Goal: Task Accomplishment & Management: Use online tool/utility

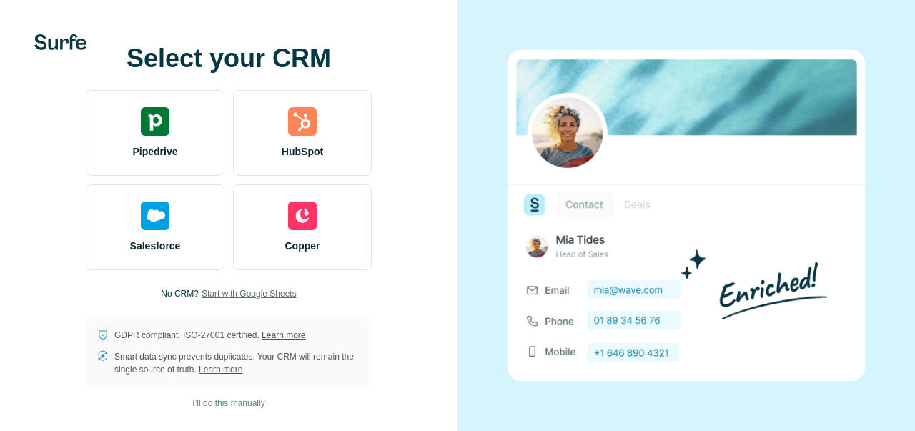
click at [232, 295] on span "Start with Google Sheets" at bounding box center [249, 294] width 95 height 13
click at [242, 293] on span "Start with Google Sheets" at bounding box center [249, 294] width 95 height 13
